Goal: Information Seeking & Learning: Learn about a topic

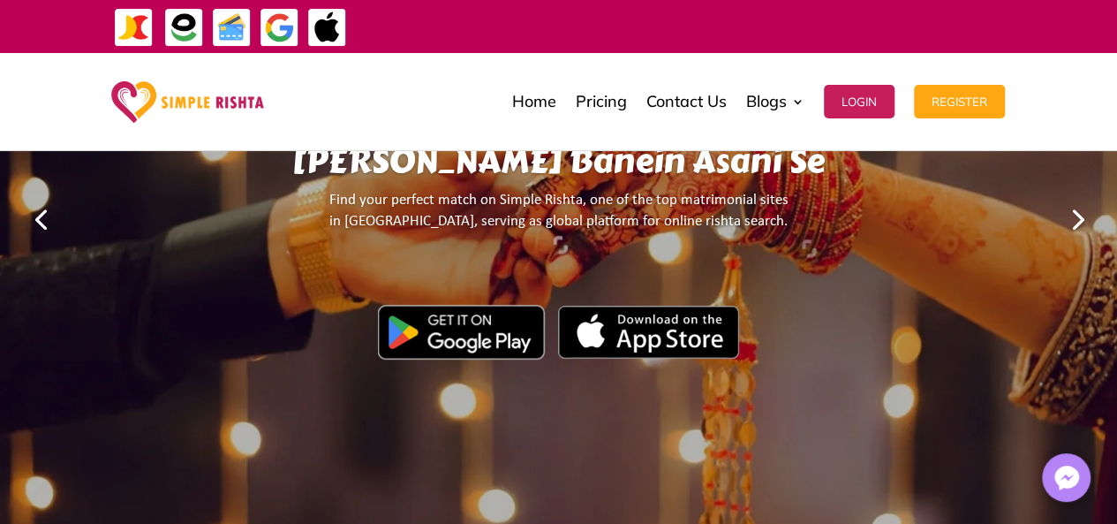
scroll to position [177, 0]
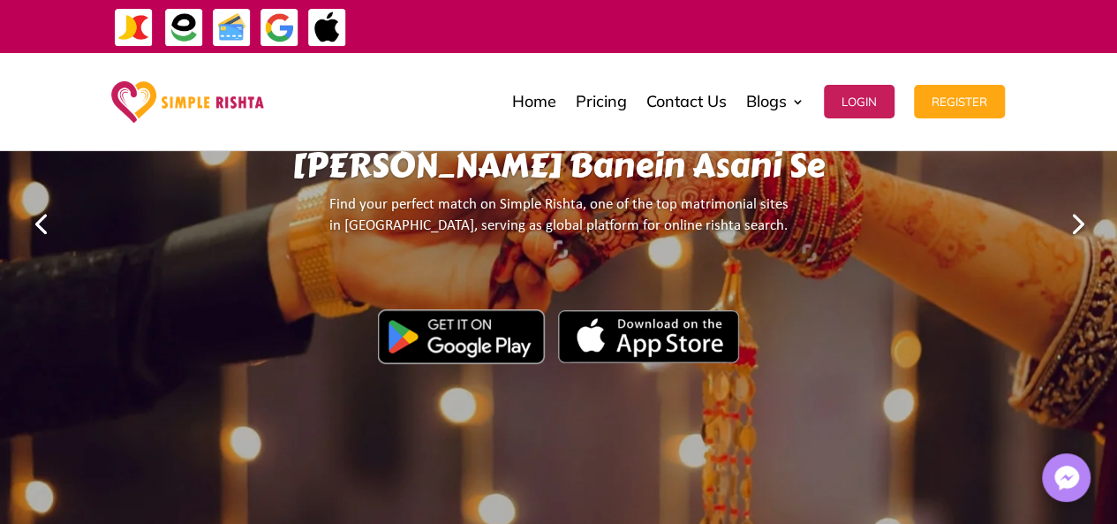
click at [1079, 220] on link "Next" at bounding box center [1076, 222] width 42 height 42
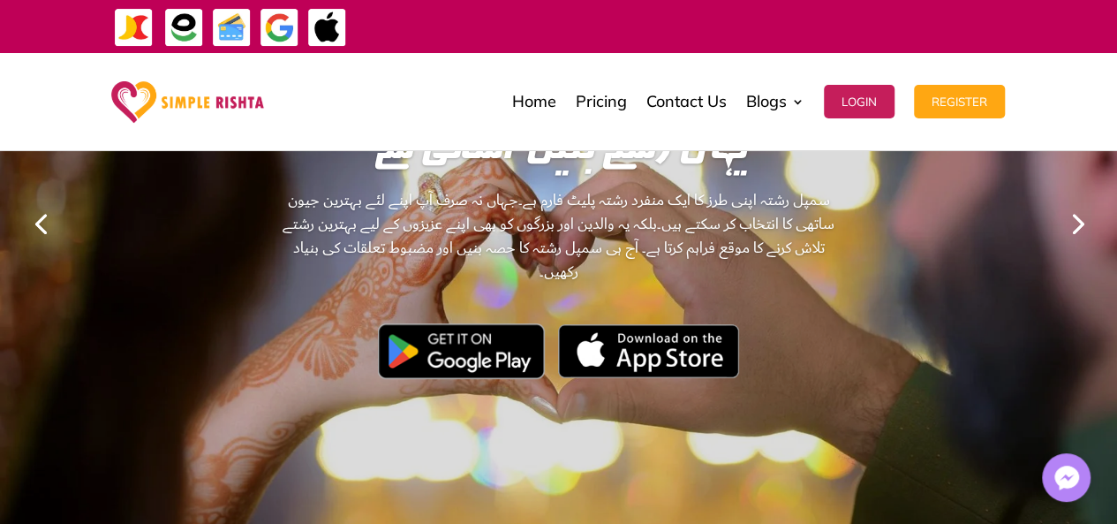
click at [1079, 220] on link "Next" at bounding box center [1076, 222] width 42 height 42
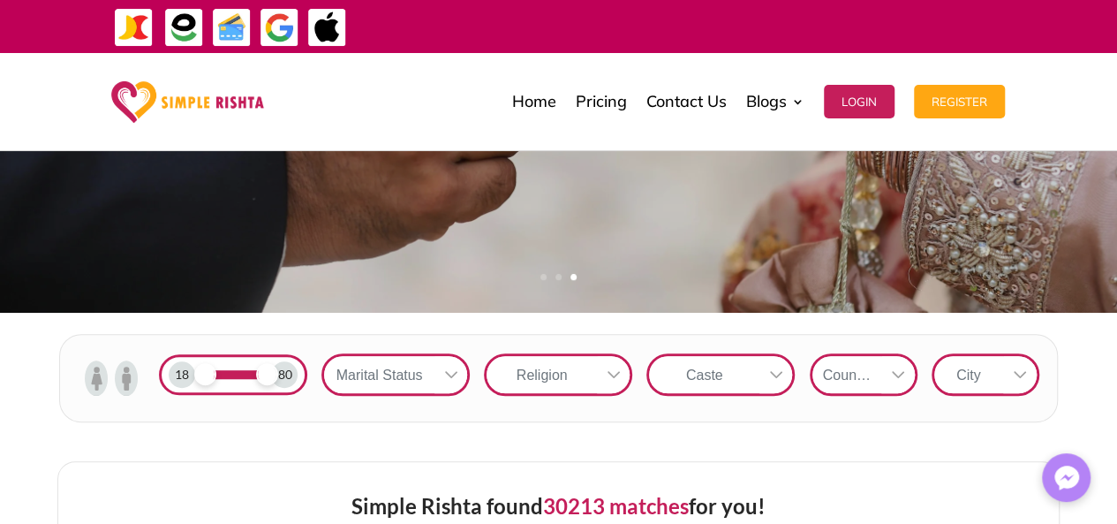
scroll to position [426, 0]
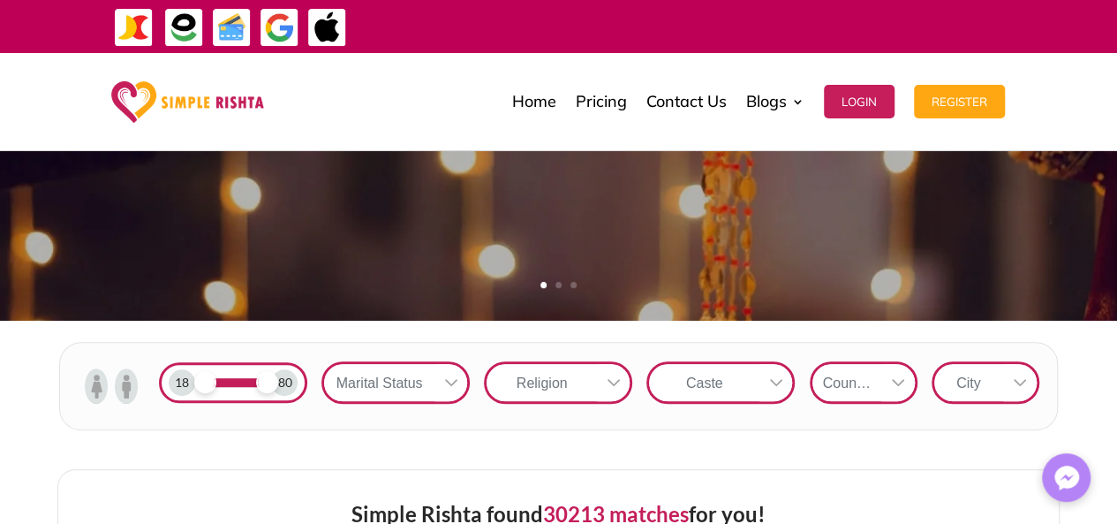
click at [238, 381] on span at bounding box center [233, 382] width 62 height 9
click at [454, 379] on icon at bounding box center [451, 382] width 14 height 14
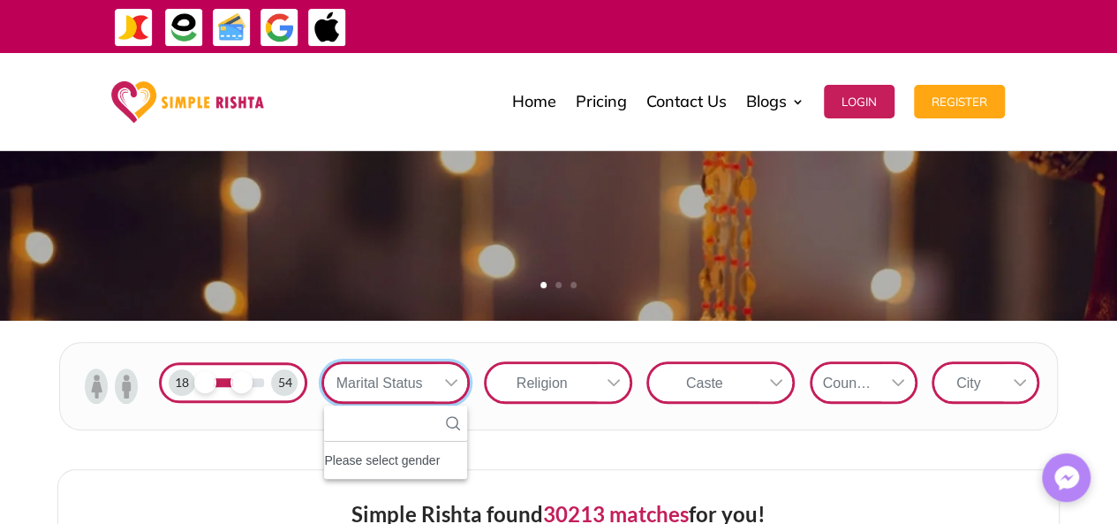
scroll to position [19, 2]
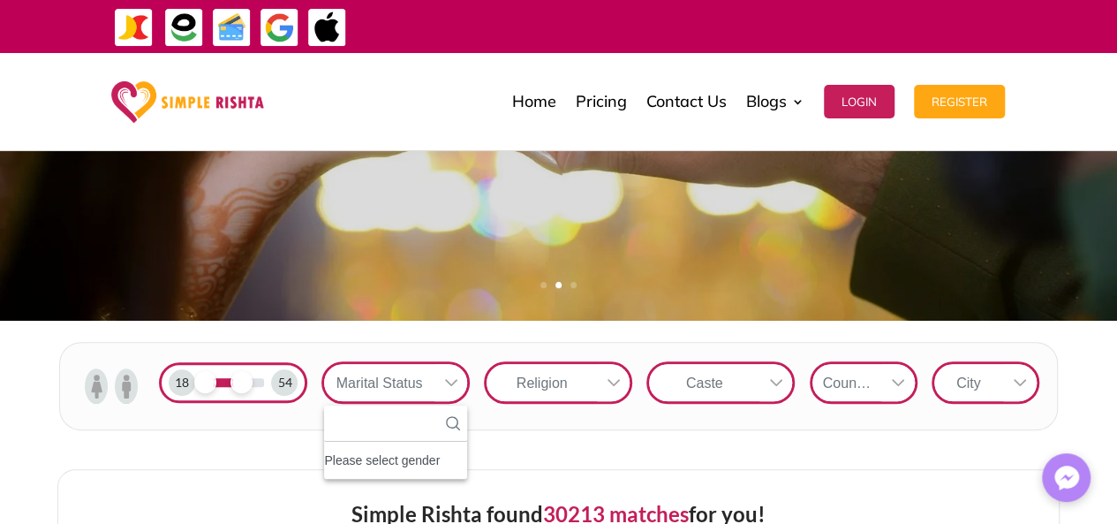
click at [614, 383] on icon at bounding box center [614, 382] width 12 height 7
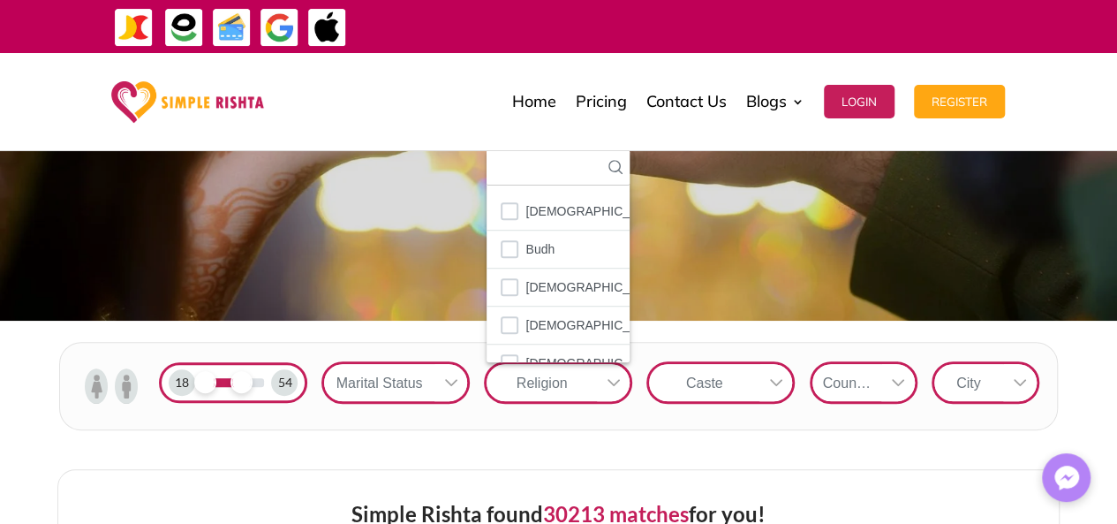
click at [781, 379] on icon at bounding box center [776, 382] width 12 height 7
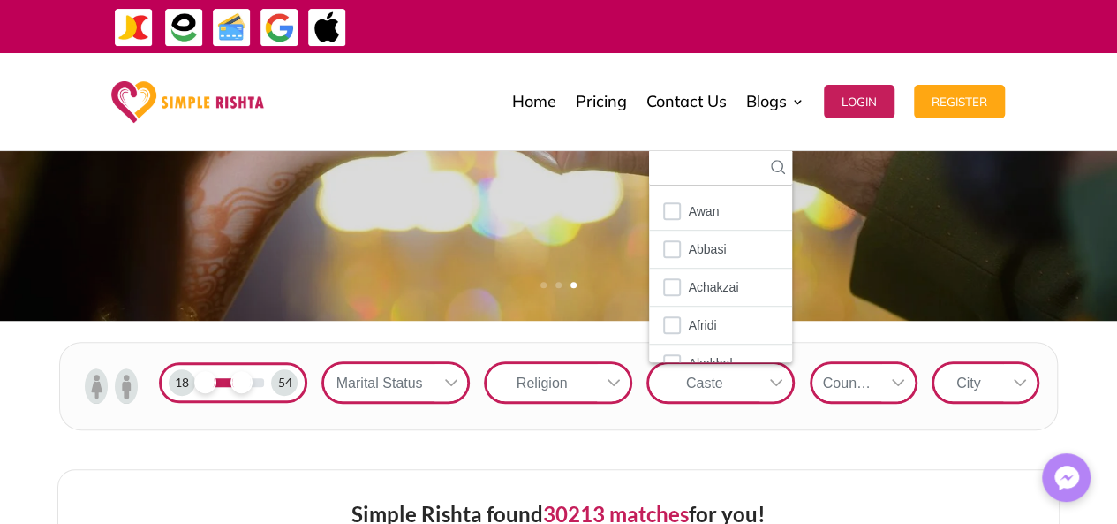
click at [899, 374] on div at bounding box center [898, 382] width 34 height 37
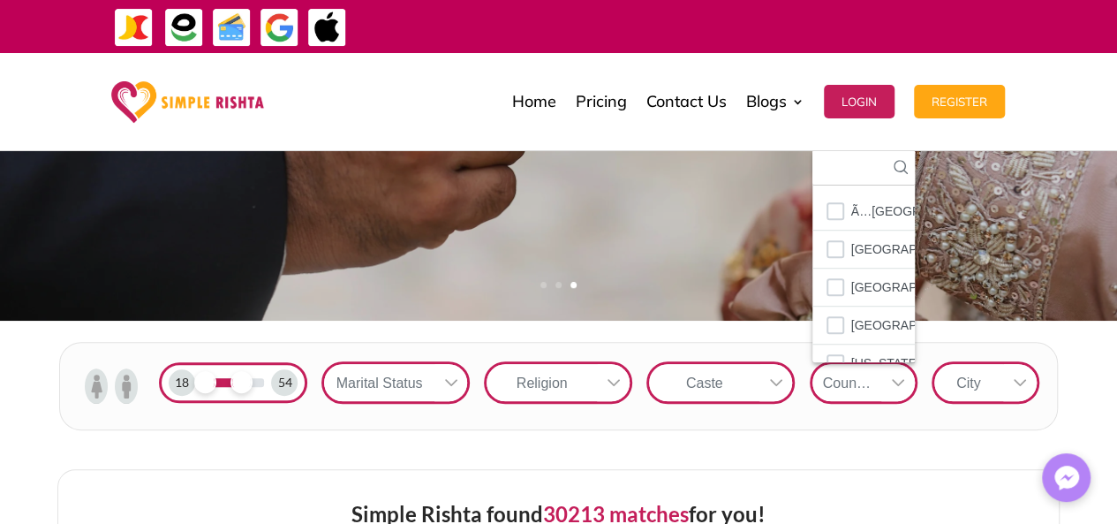
click at [1021, 377] on icon at bounding box center [1020, 382] width 14 height 14
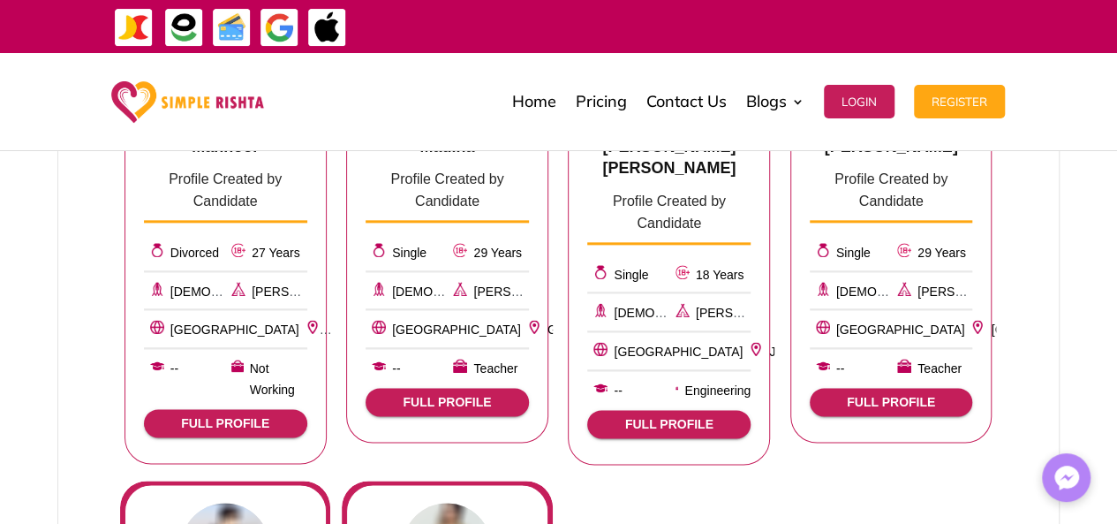
scroll to position [972, 0]
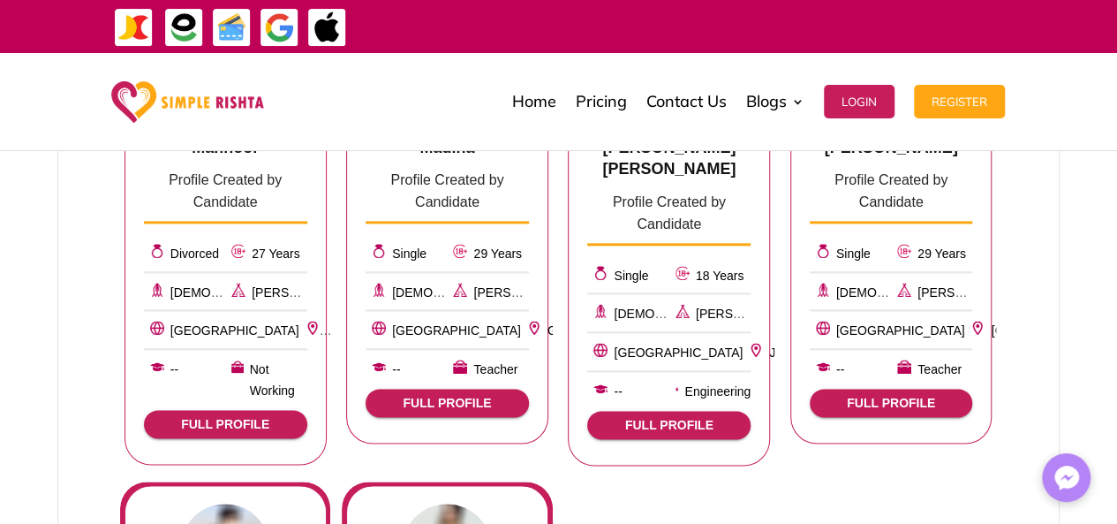
click at [769, 351] on span "Jhelum" at bounding box center [789, 352] width 40 height 14
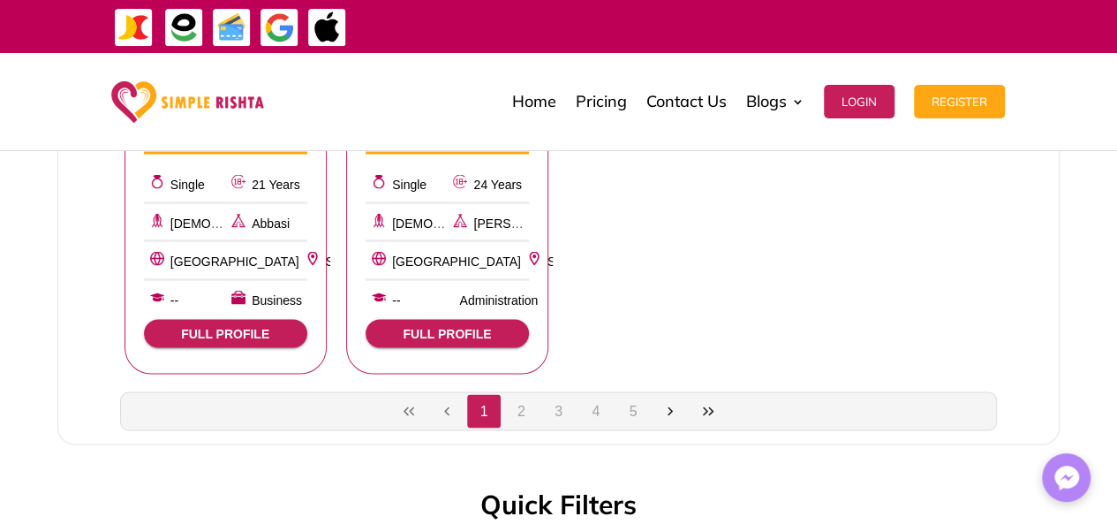
scroll to position [1506, 0]
click at [706, 409] on icon "Last Page" at bounding box center [708, 411] width 14 height 14
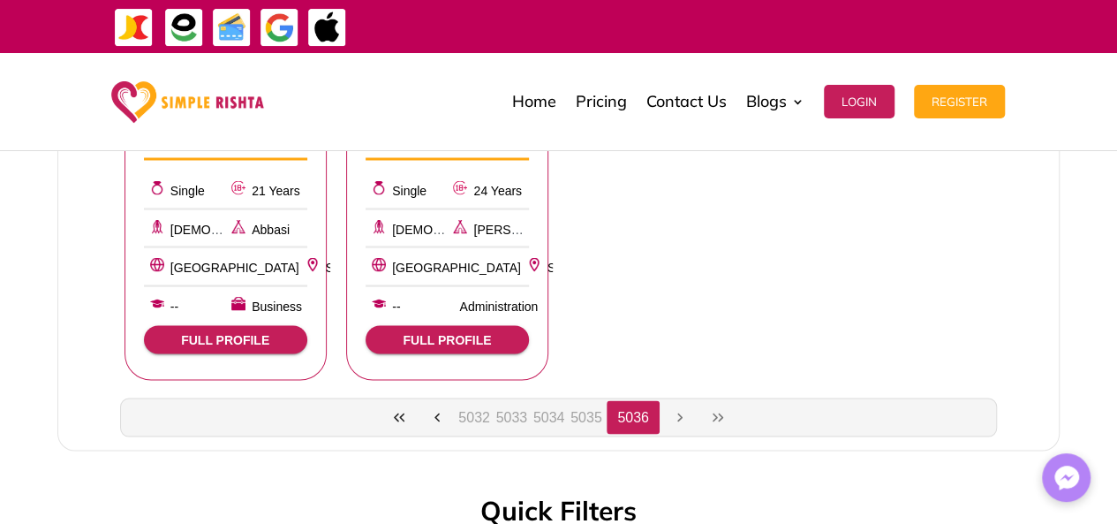
scroll to position [1512, 0]
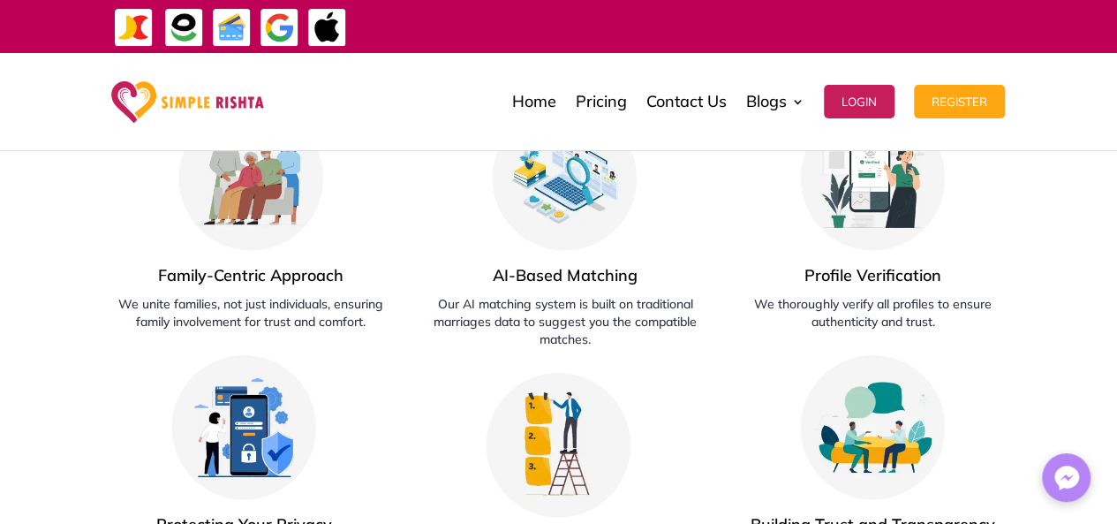
click at [706, 409] on div "Family-Centric Approach We unite families, not just individuals, ensuring famil…" at bounding box center [559, 339] width 894 height 513
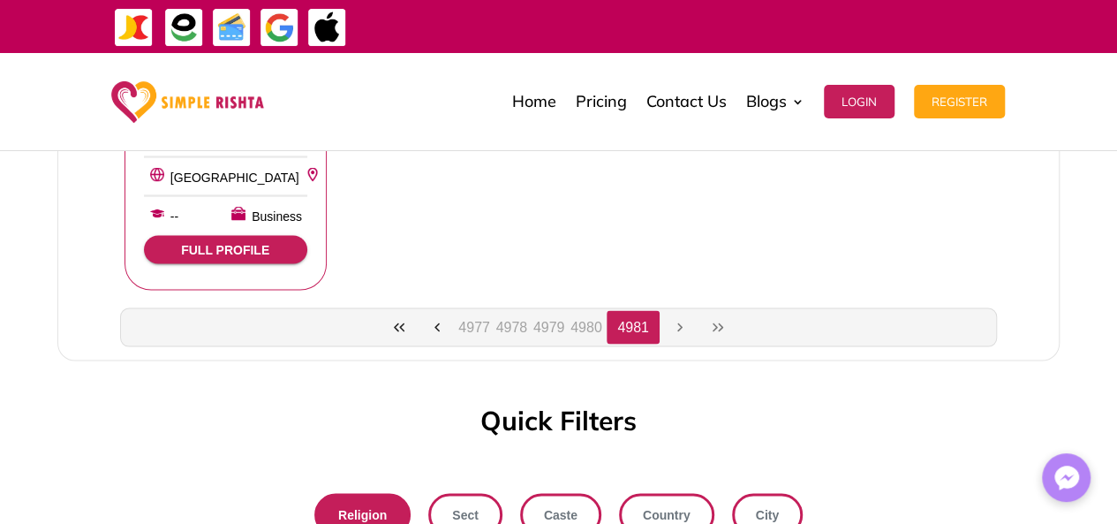
scroll to position [1589, 0]
click at [440, 324] on icon "Previous Page" at bounding box center [437, 328] width 14 height 14
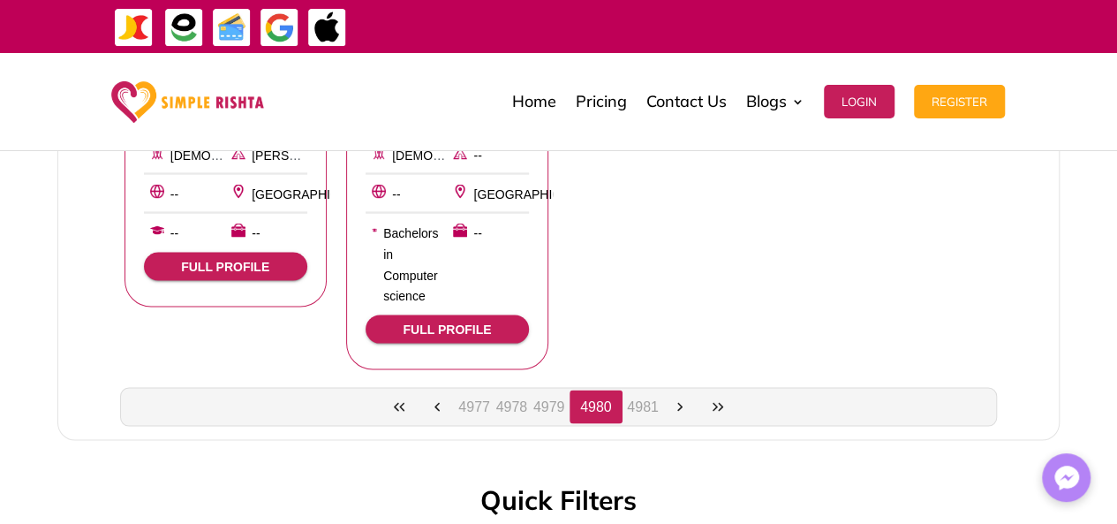
scroll to position [1609, 0]
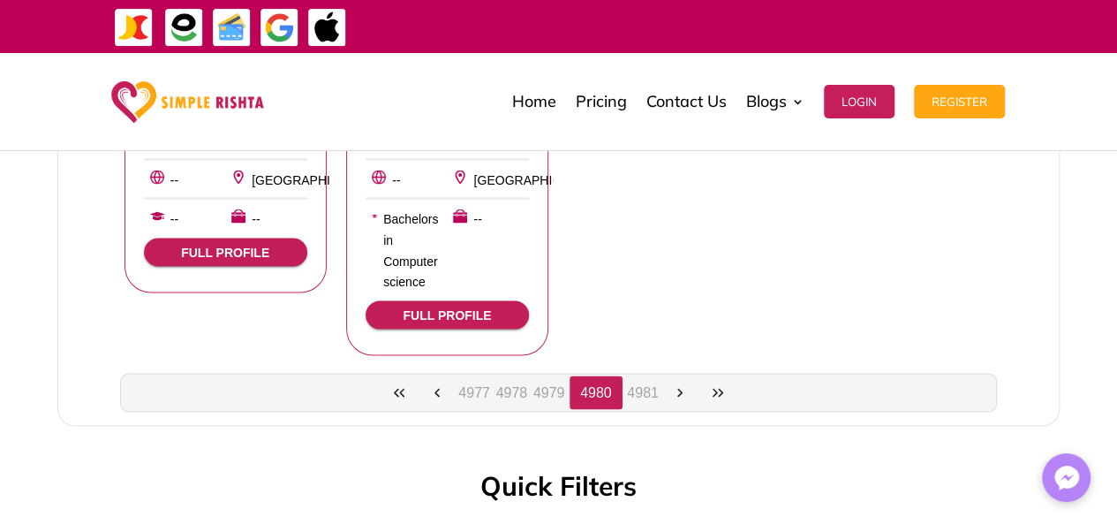
click at [397, 388] on icon "First Page" at bounding box center [399, 392] width 11 height 9
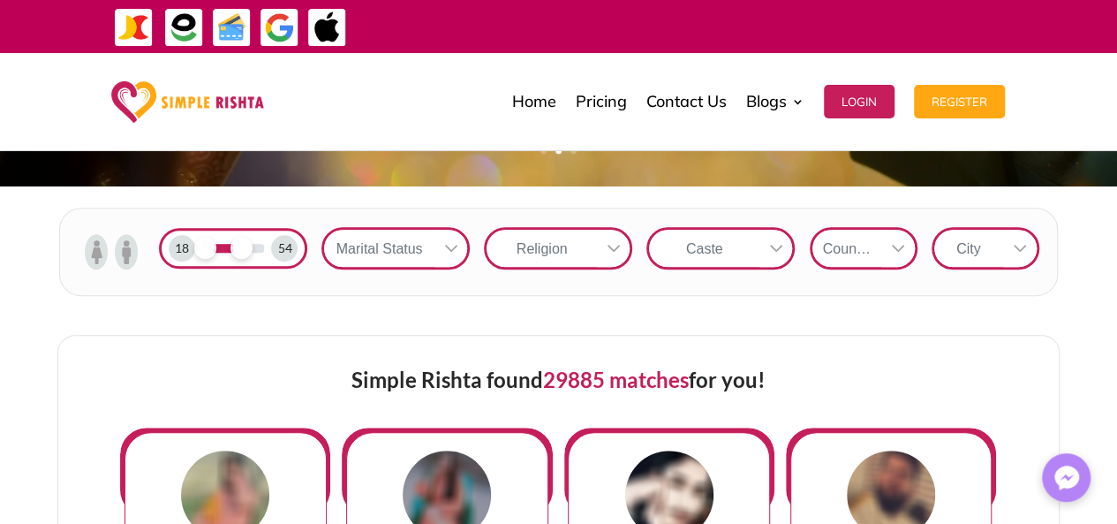
scroll to position [562, 0]
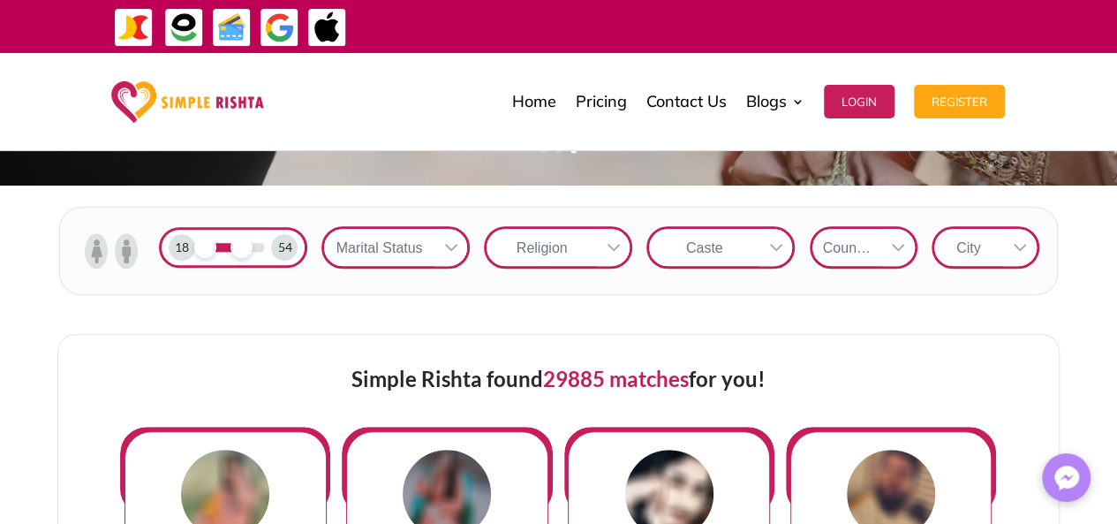
click at [259, 246] on div at bounding box center [233, 247] width 62 height 9
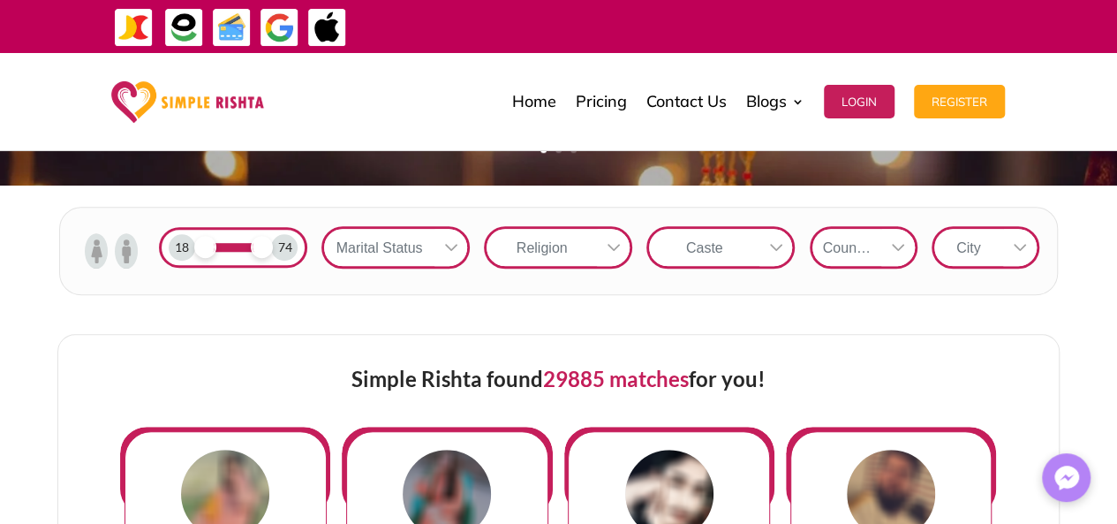
click at [270, 254] on div "18 74" at bounding box center [233, 247] width 148 height 41
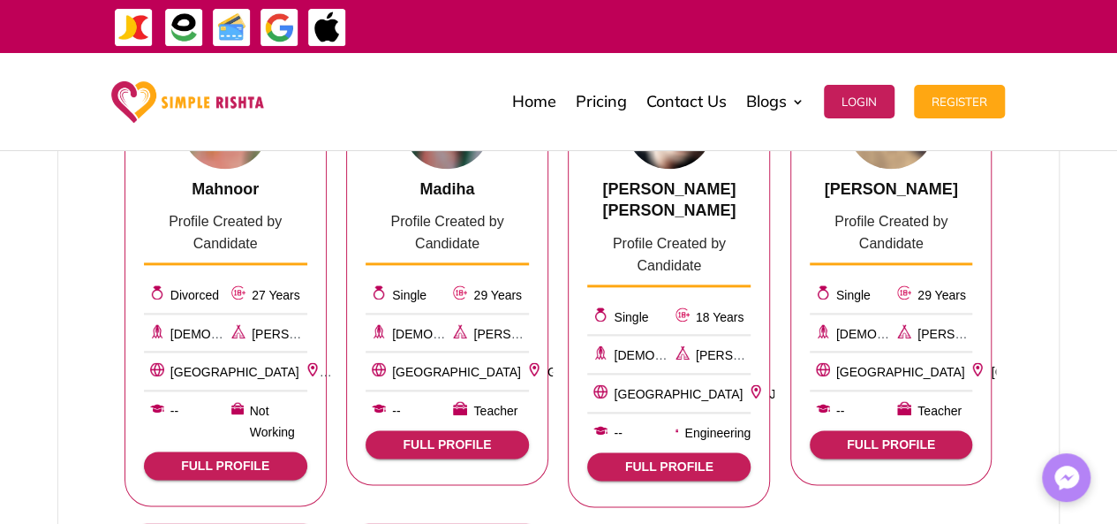
scroll to position [926, 0]
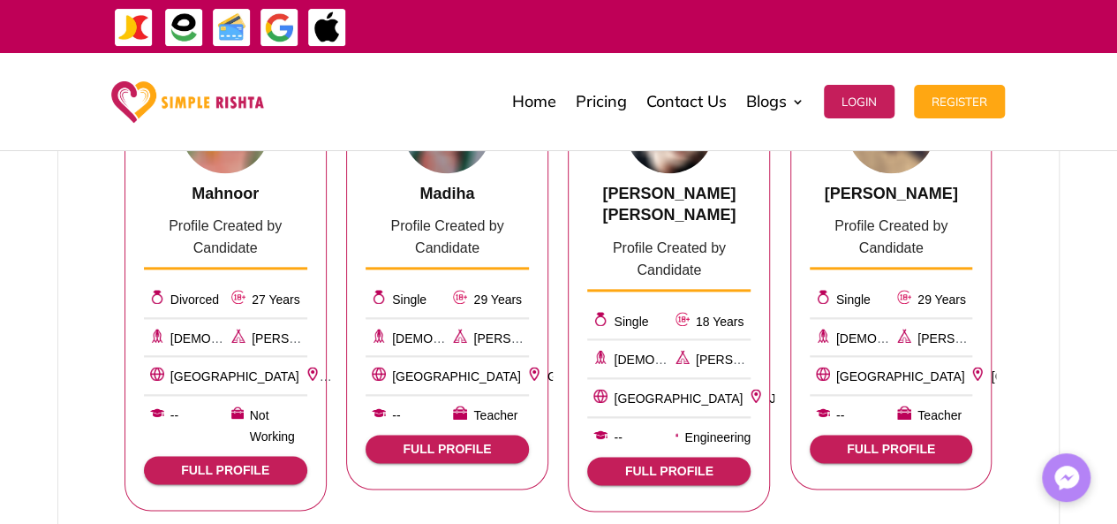
click at [461, 450] on span "FULL PROFILE" at bounding box center [447, 449] width 135 height 14
